Goal: Information Seeking & Learning: Learn about a topic

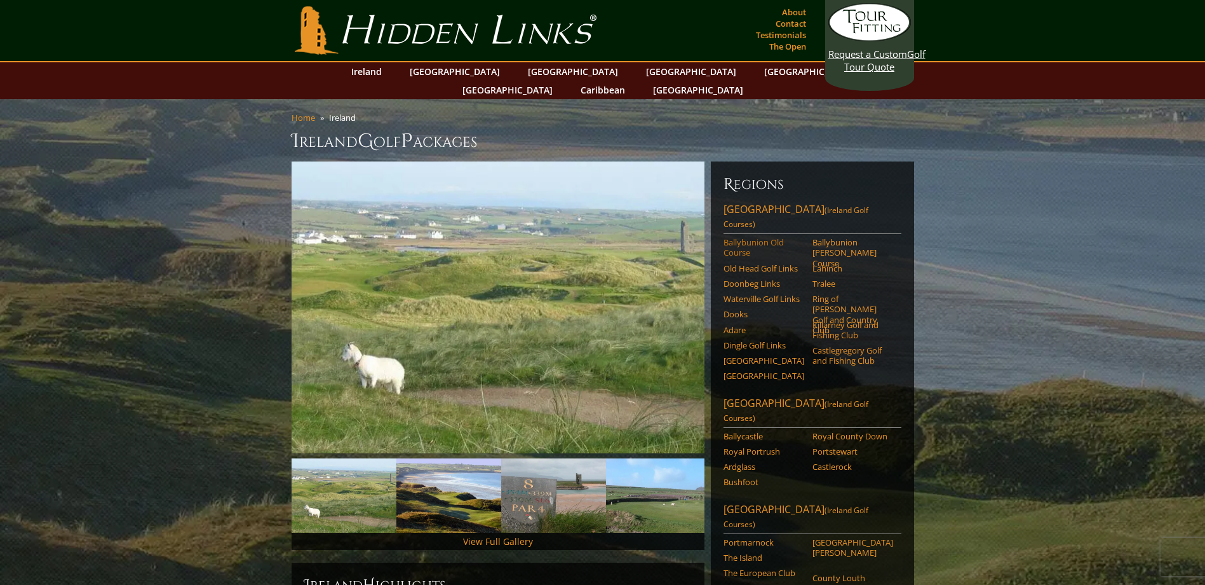
click at [763, 237] on link "Ballybunion Old Course" at bounding box center [764, 247] width 81 height 21
click at [775, 263] on link "Old Head Golf Links" at bounding box center [764, 268] width 81 height 10
click at [825, 263] on link "Lahinch" at bounding box center [853, 268] width 81 height 10
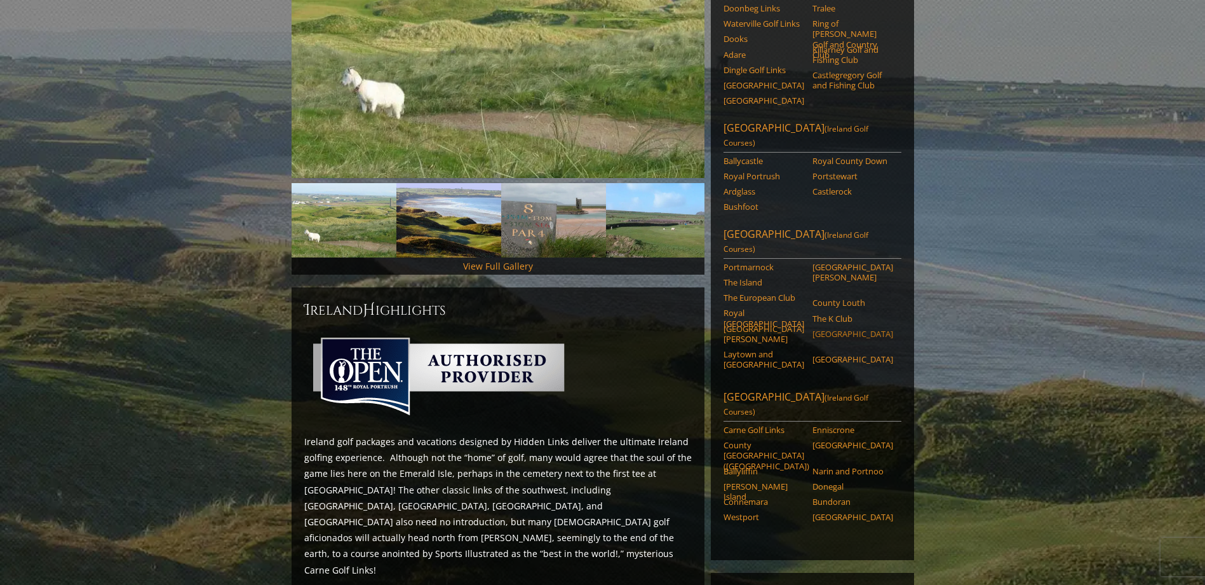
scroll to position [310, 0]
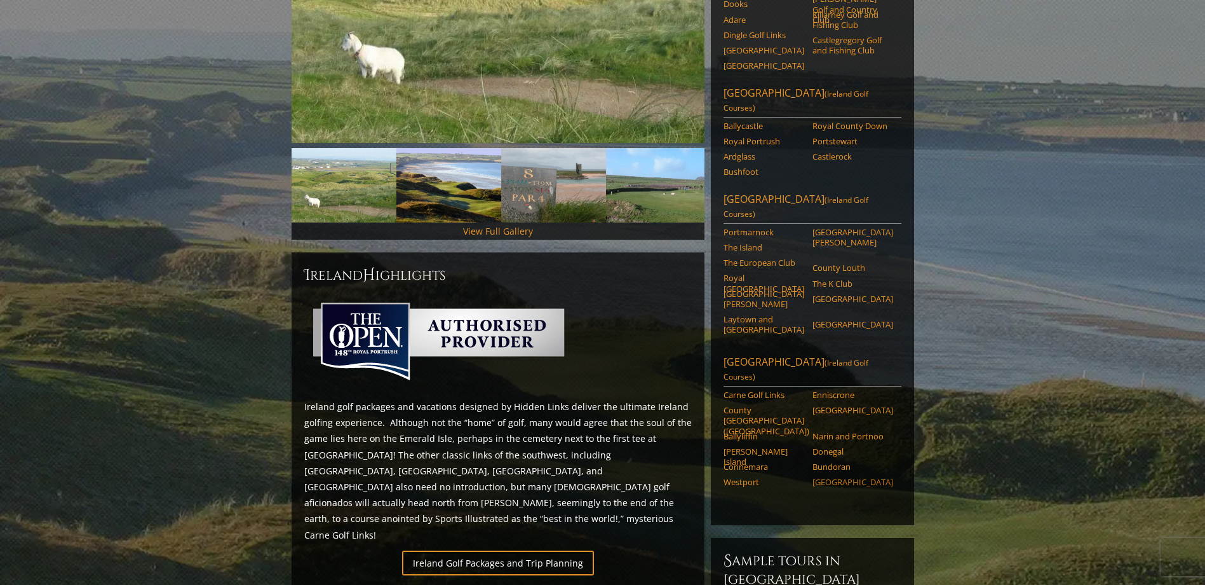
click at [865, 477] on link "Galway Bay Golf Resort" at bounding box center [853, 482] width 81 height 10
click at [738, 390] on link "Carne Golf Links" at bounding box center [764, 395] width 81 height 10
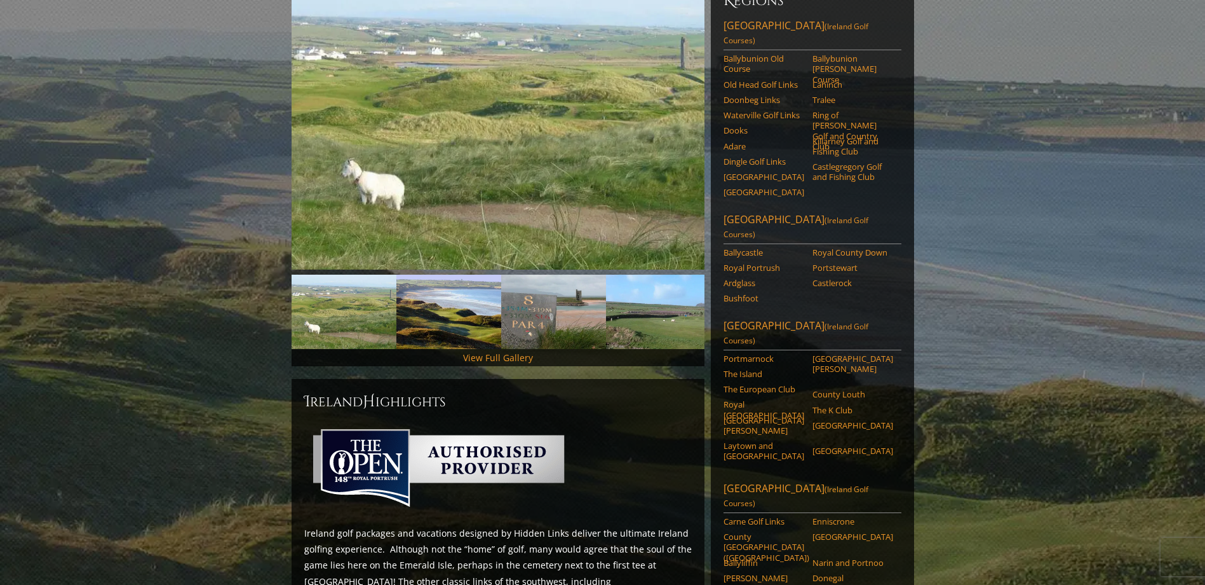
scroll to position [183, 0]
click at [762, 384] on link "The European Club" at bounding box center [764, 389] width 81 height 10
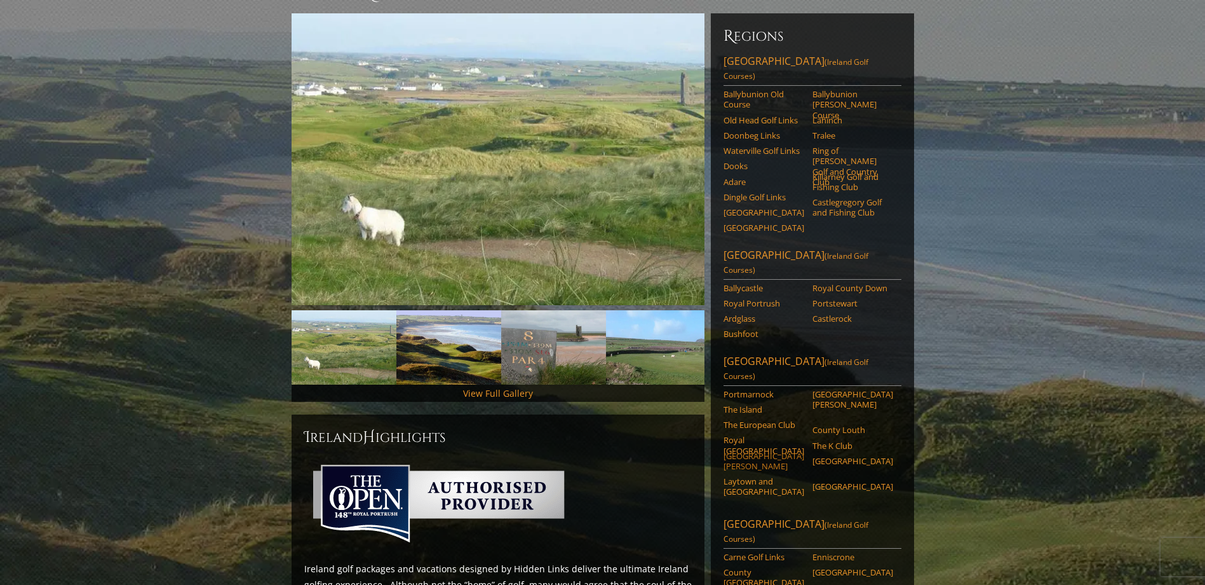
scroll to position [119, 0]
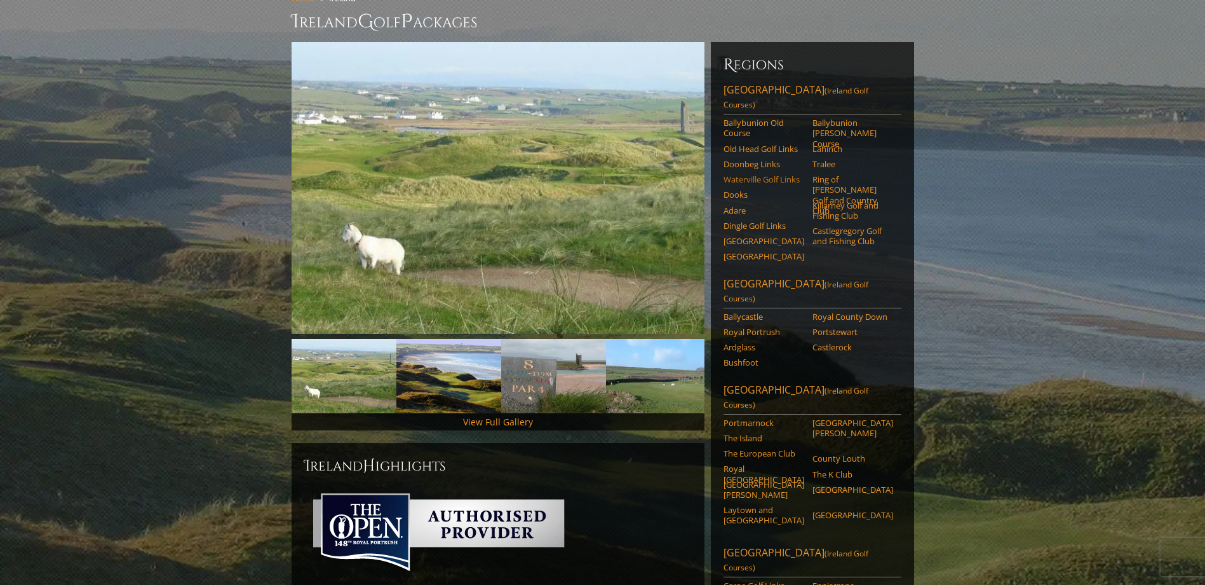
click at [771, 174] on link "Waterville Golf Links" at bounding box center [764, 179] width 81 height 10
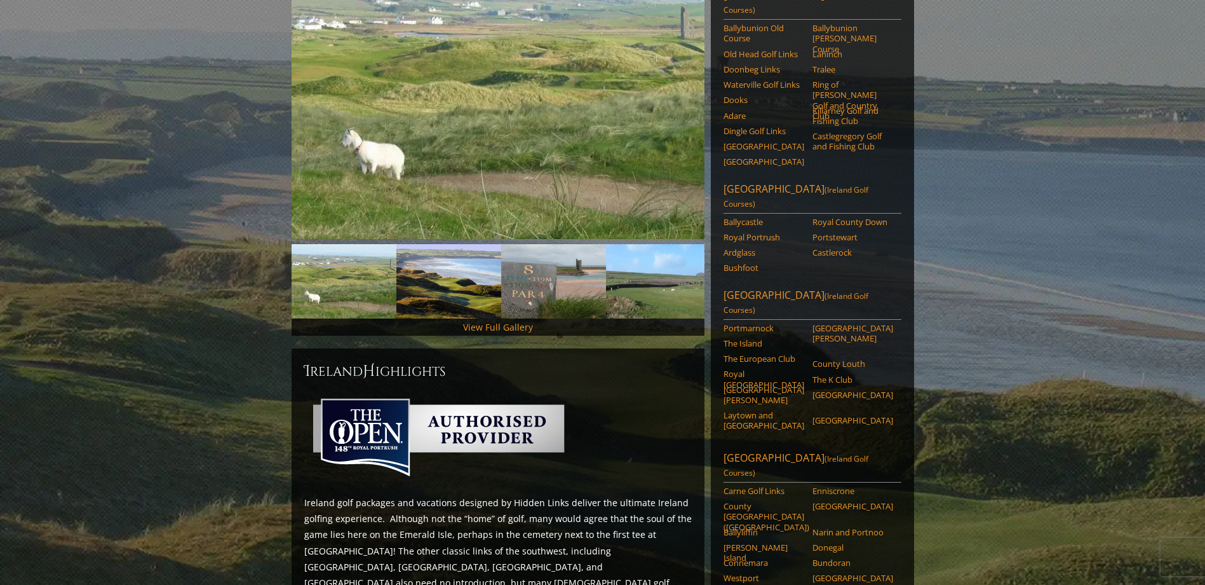
scroll to position [183, 0]
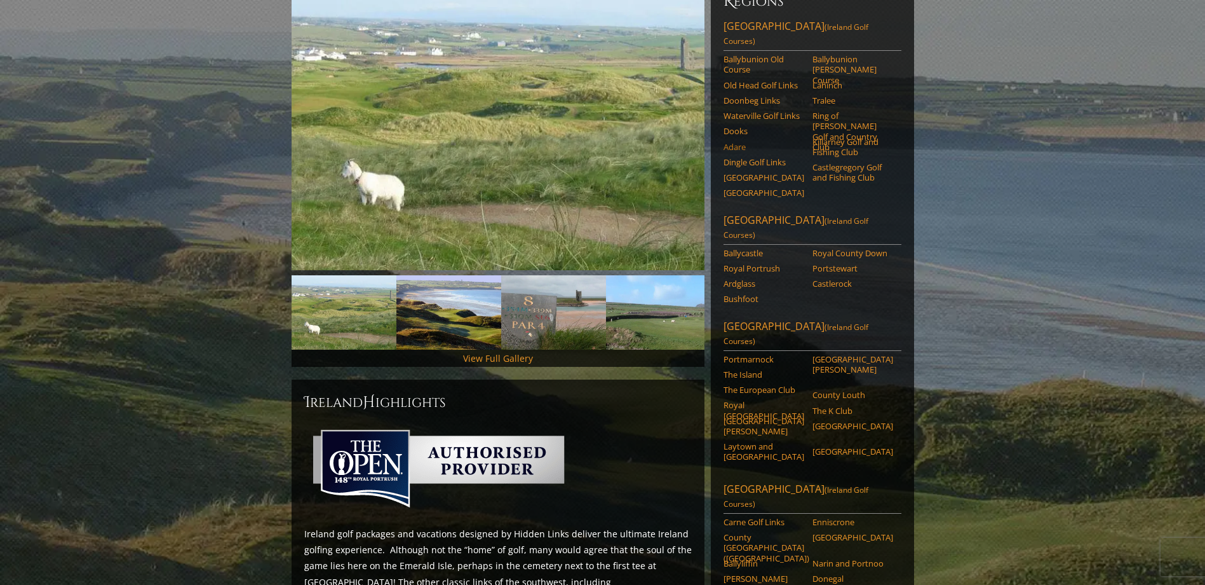
click at [736, 142] on link "Adare" at bounding box center [764, 147] width 81 height 10
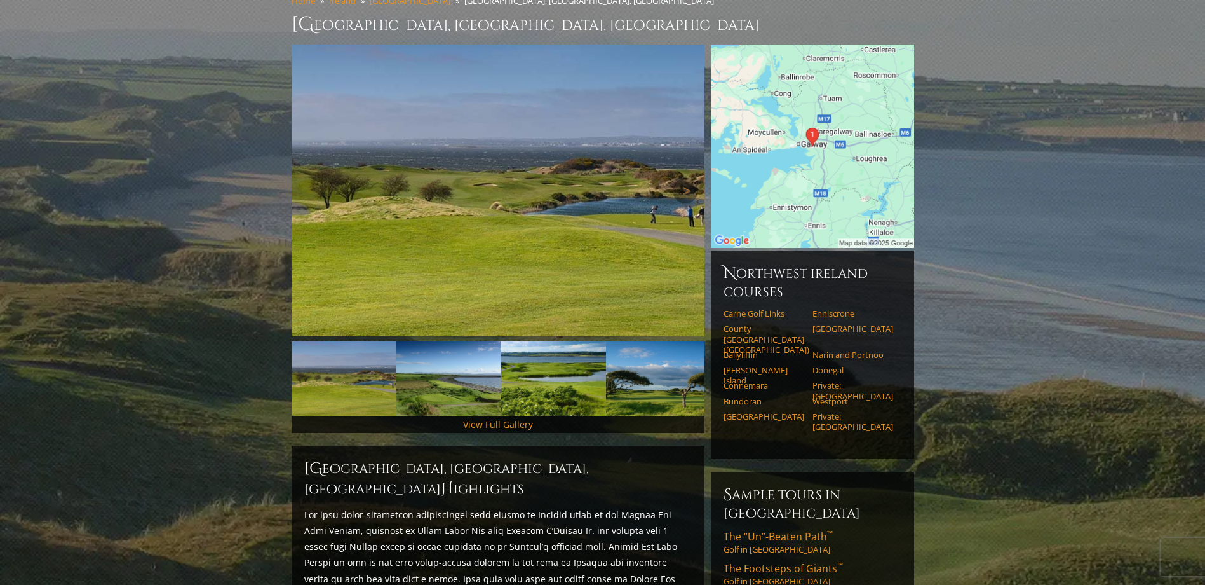
scroll to position [127, 0]
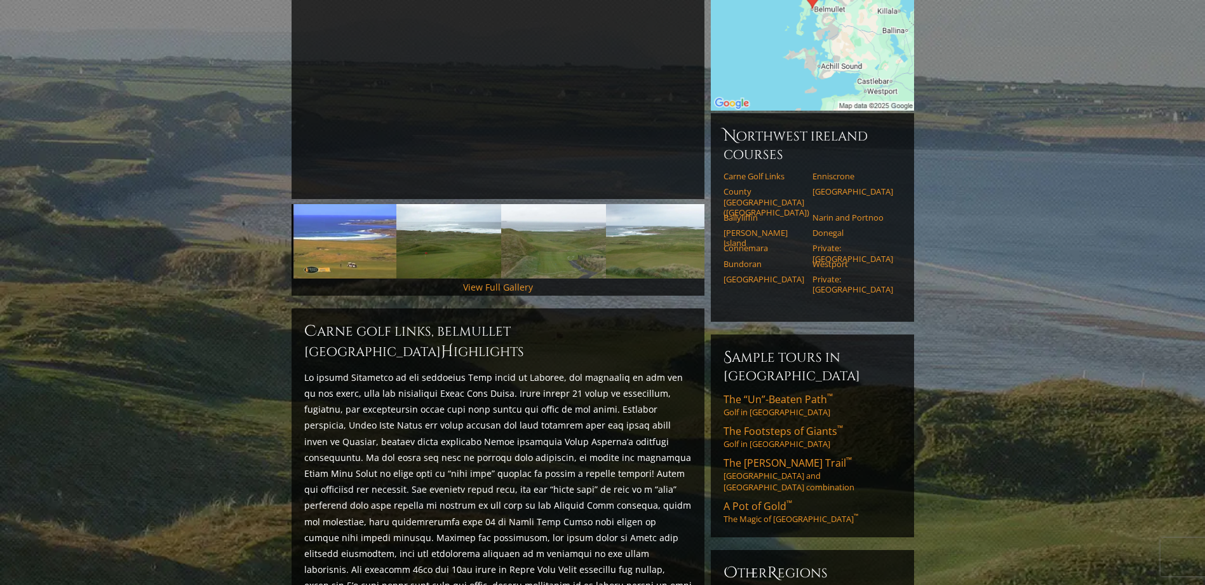
scroll to position [318, 0]
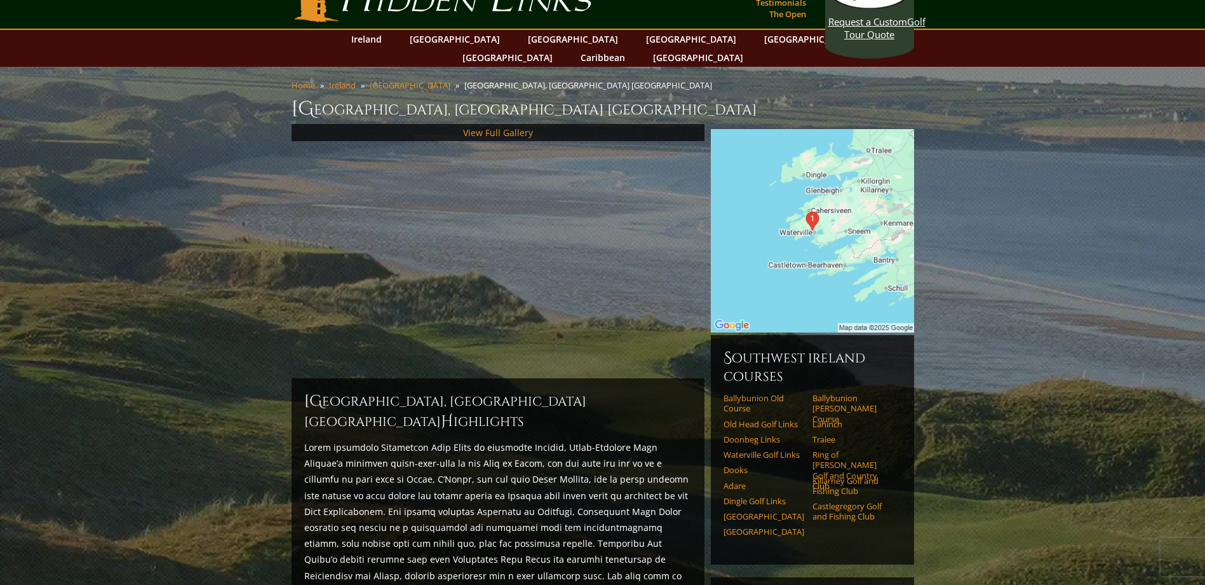
scroll to position [64, 0]
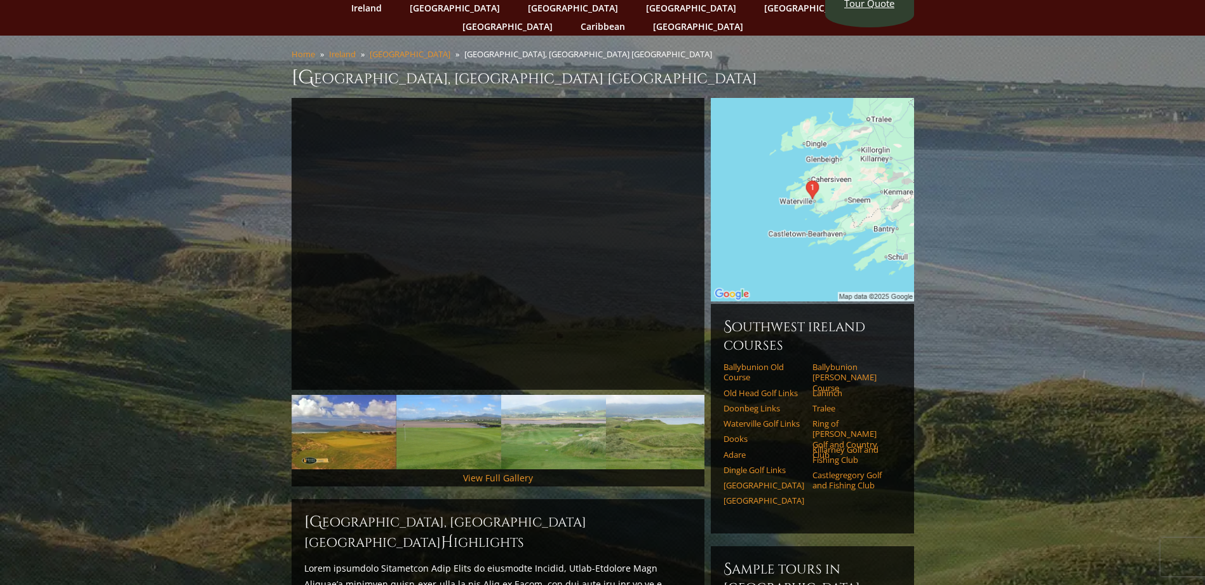
click at [813, 222] on img at bounding box center [812, 199] width 203 height 203
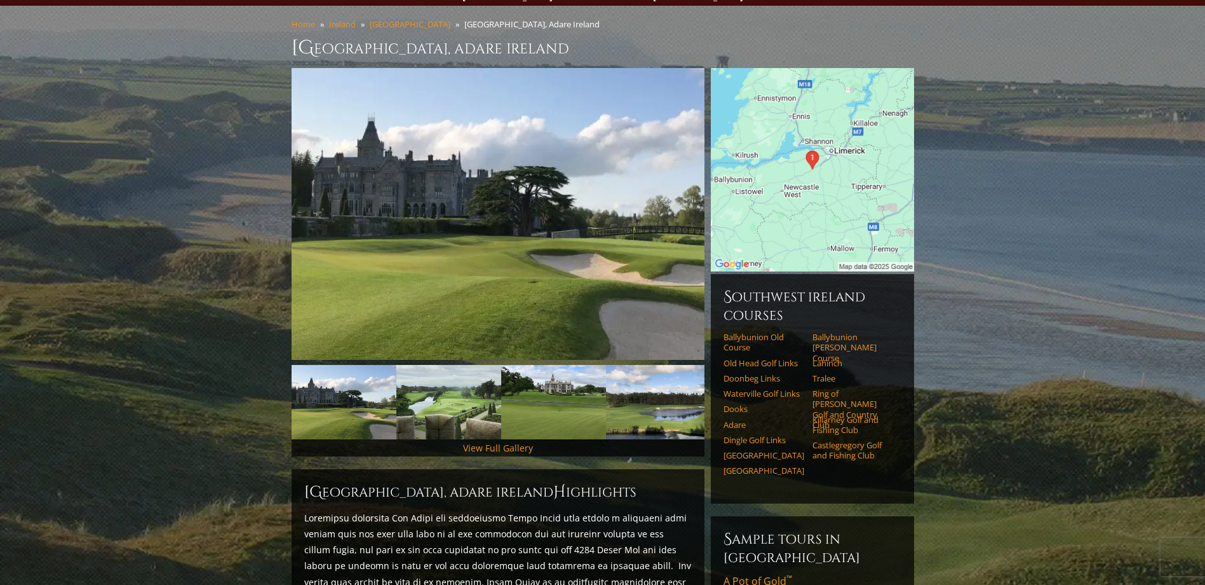
scroll to position [64, 0]
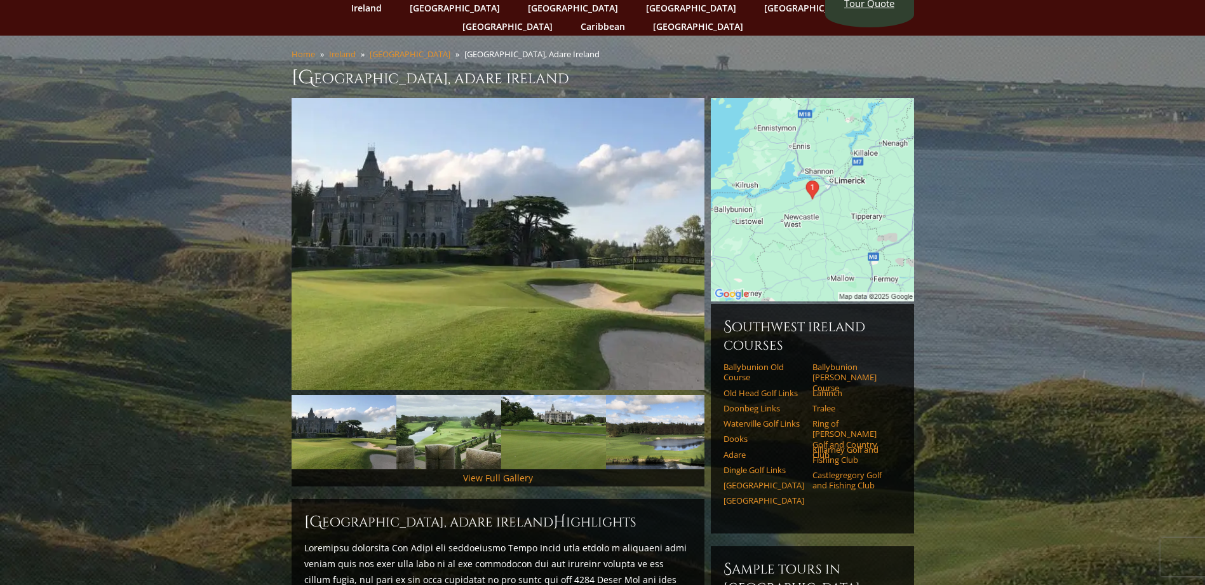
click at [818, 227] on img at bounding box center [812, 199] width 203 height 203
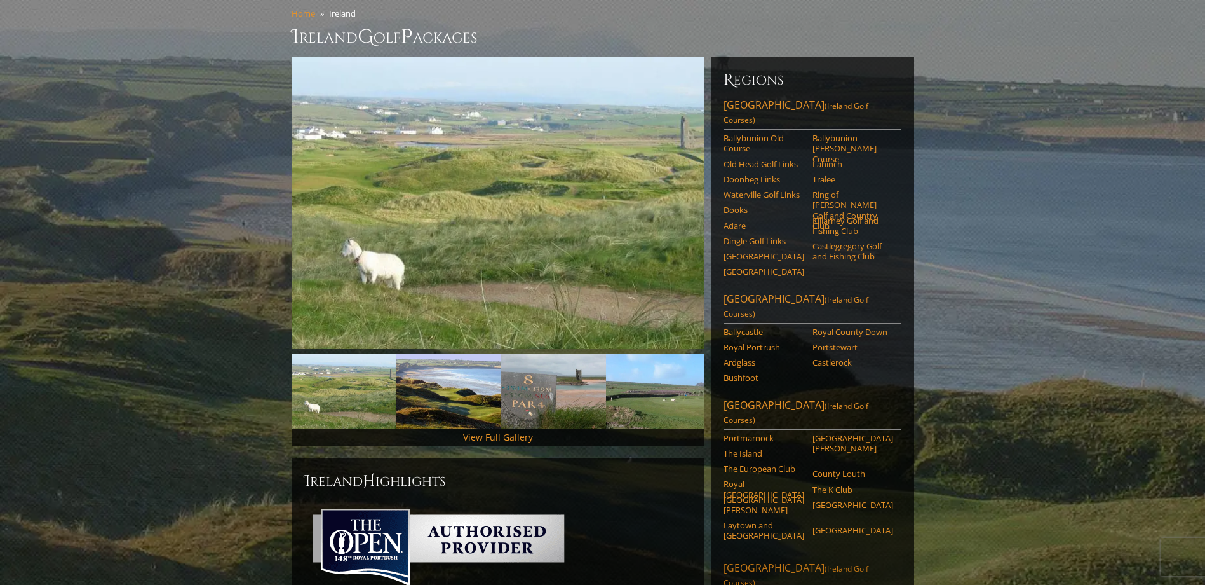
scroll to position [127, 0]
